Goal: Task Accomplishment & Management: Manage account settings

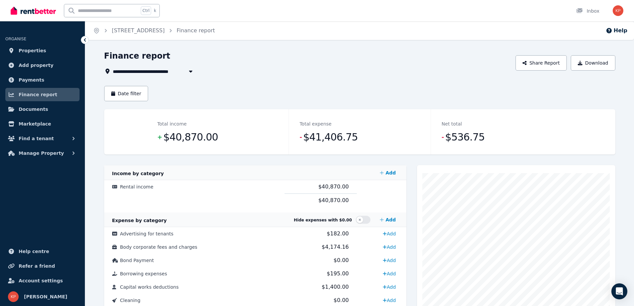
click at [143, 73] on span "[STREET_ADDRESS]" at bounding box center [142, 71] width 58 height 8
type input "**********"
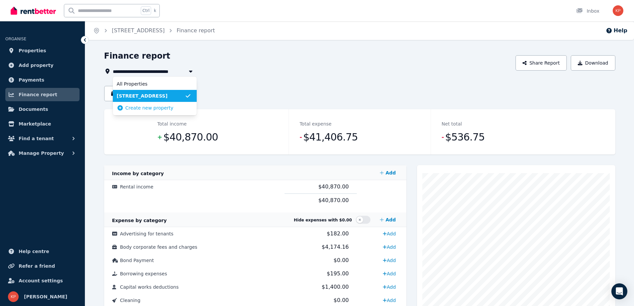
click at [247, 75] on div "**********" at bounding box center [307, 71] width 407 height 8
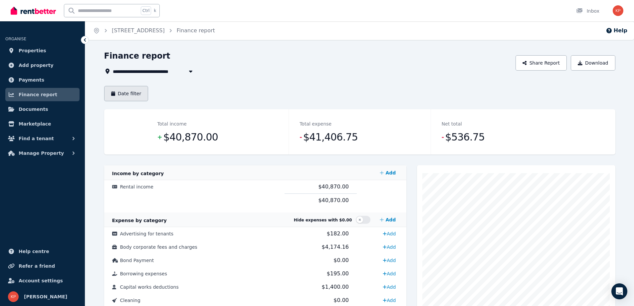
click at [121, 94] on button "Date filter" at bounding box center [126, 93] width 44 height 15
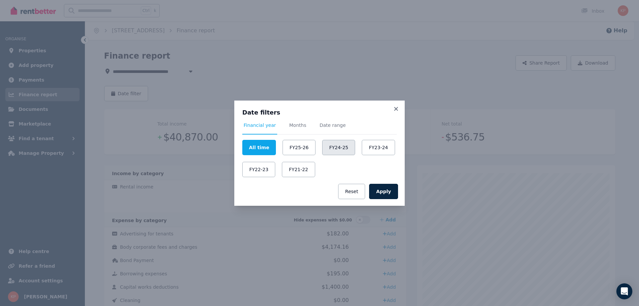
click at [332, 147] on button "FY24-25" at bounding box center [338, 147] width 33 height 15
click at [388, 190] on button "Apply" at bounding box center [383, 191] width 29 height 15
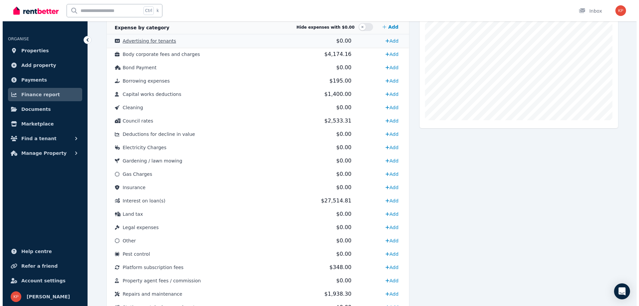
scroll to position [219, 0]
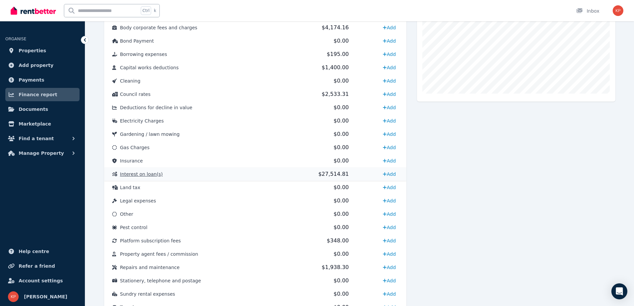
click at [150, 174] on span "Interest on loan(s)" at bounding box center [141, 173] width 43 height 5
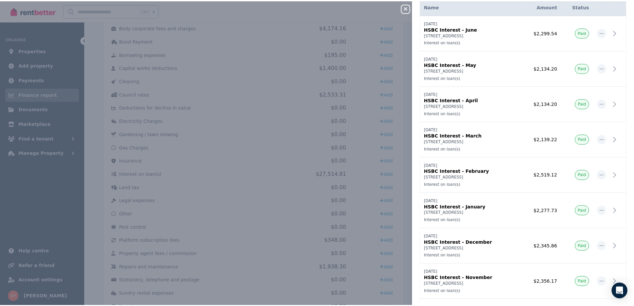
scroll to position [0, 0]
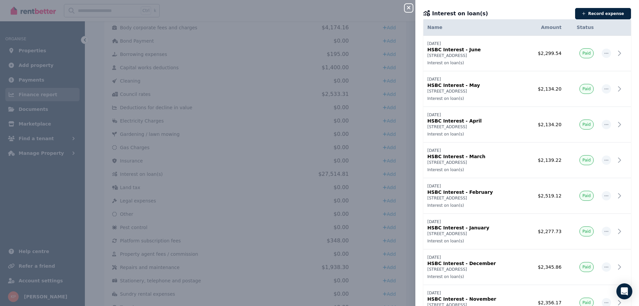
click at [406, 7] on icon "button" at bounding box center [408, 7] width 8 height 5
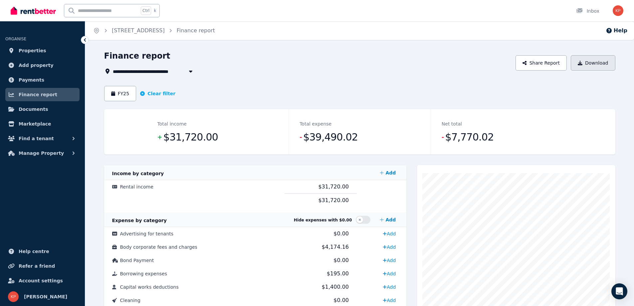
click at [586, 64] on button "Download" at bounding box center [592, 62] width 45 height 15
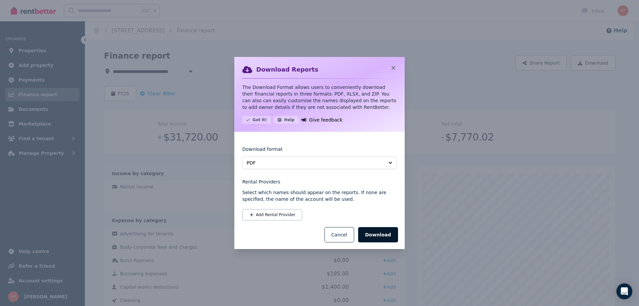
click at [371, 234] on button "Download" at bounding box center [378, 234] width 40 height 15
